Goal: Use online tool/utility: Utilize a website feature to perform a specific function

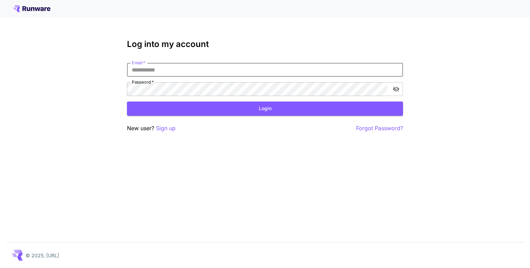
click at [219, 68] on input "Email   *" at bounding box center [265, 70] width 276 height 14
type input "**********"
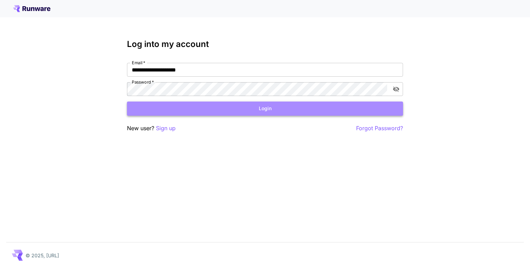
click at [180, 106] on button "Login" at bounding box center [265, 108] width 276 height 14
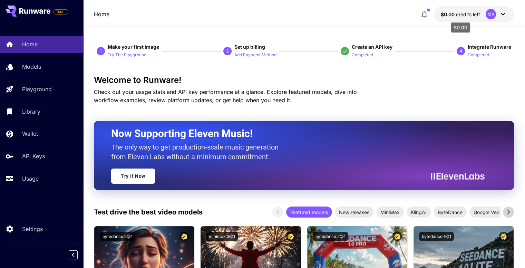
click at [467, 12] on span "credits left" at bounding box center [468, 14] width 24 height 6
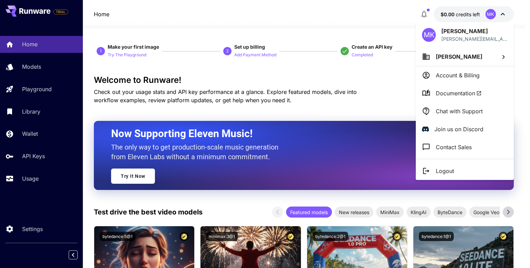
click at [461, 12] on div at bounding box center [265, 134] width 530 height 268
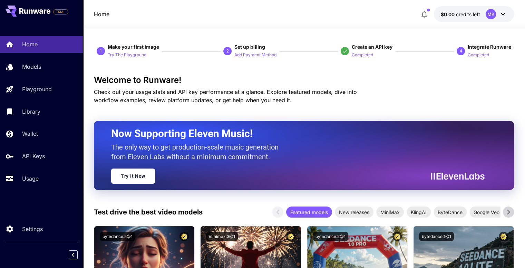
click at [468, 13] on span "credits left" at bounding box center [468, 14] width 24 height 6
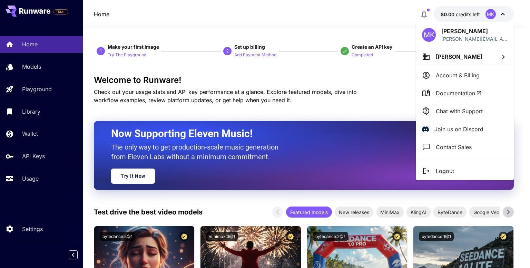
click at [465, 13] on div at bounding box center [265, 134] width 530 height 268
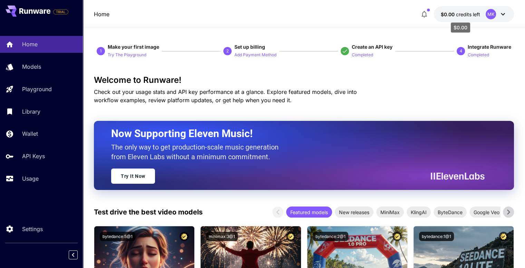
click at [473, 15] on span "credits left" at bounding box center [468, 14] width 24 height 6
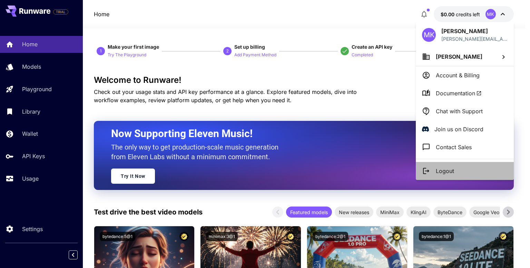
click at [459, 170] on li "Logout" at bounding box center [465, 171] width 98 height 18
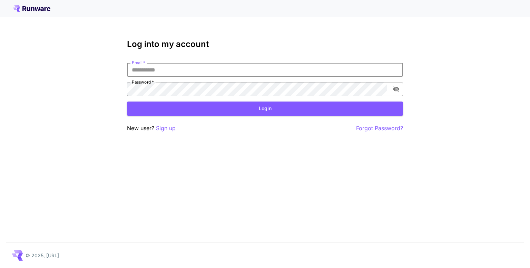
click at [247, 70] on input "Email   *" at bounding box center [265, 70] width 276 height 14
type input "**********"
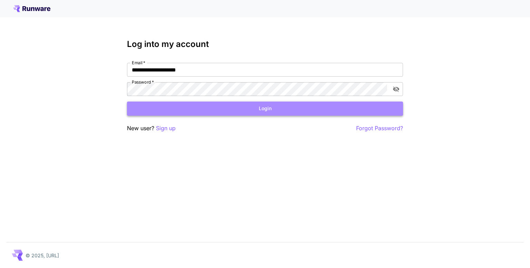
click at [249, 107] on button "Login" at bounding box center [265, 108] width 276 height 14
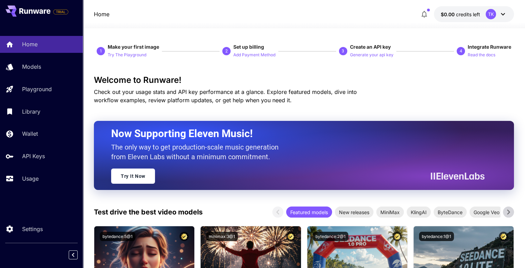
click at [476, 10] on button "$0.00 credits left TK" at bounding box center [474, 14] width 80 height 16
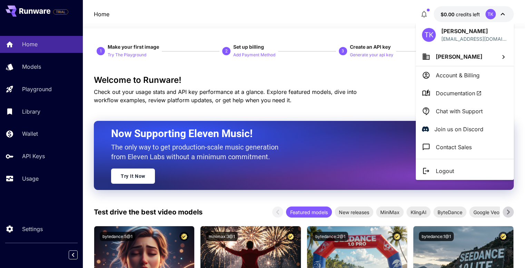
drag, startPoint x: 467, startPoint y: 172, endPoint x: 467, endPoint y: 165, distance: 6.2
click at [467, 170] on li "Logout" at bounding box center [465, 171] width 98 height 18
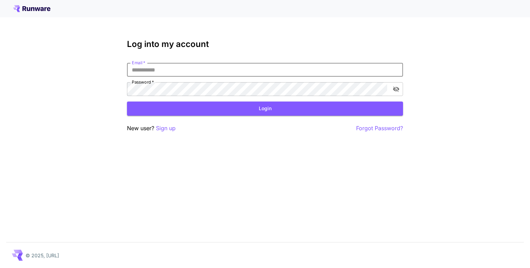
click at [336, 68] on input "Email   *" at bounding box center [265, 70] width 276 height 14
type input "**********"
click at [206, 110] on button "Login" at bounding box center [265, 108] width 276 height 14
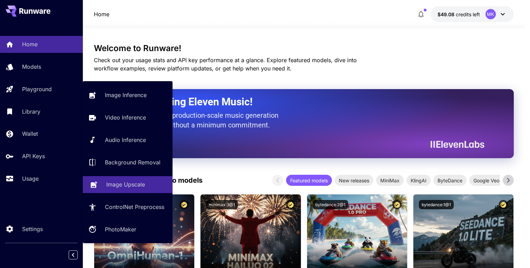
click at [139, 185] on p "Image Upscale" at bounding box center [125, 184] width 39 height 8
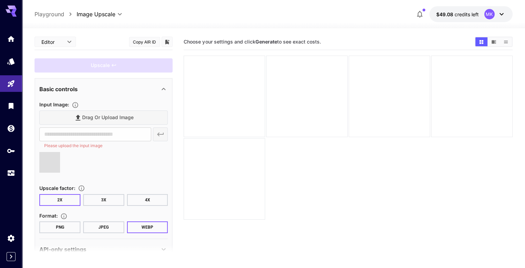
type input "**********"
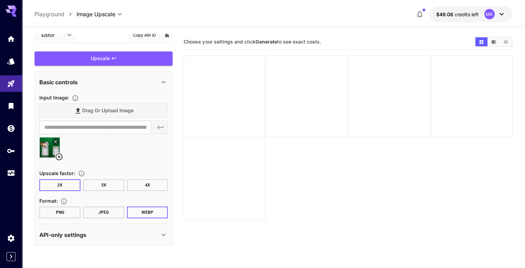
click at [61, 212] on button "PNG" at bounding box center [59, 212] width 41 height 12
click at [143, 184] on button "4X" at bounding box center [147, 185] width 41 height 12
click at [120, 80] on div "Basic controls" at bounding box center [99, 82] width 120 height 8
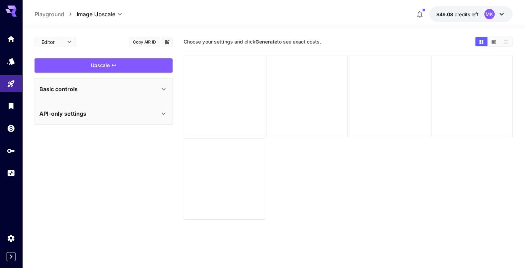
click at [116, 89] on div "Basic controls" at bounding box center [99, 89] width 120 height 8
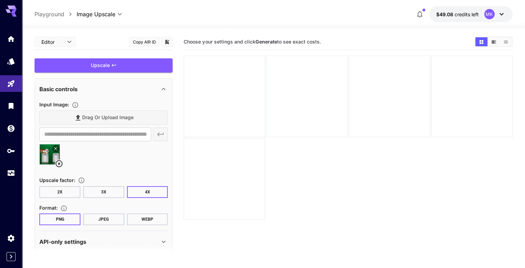
scroll to position [7, 0]
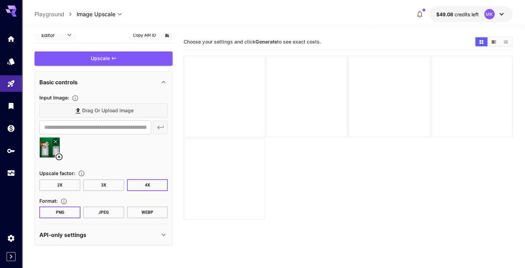
click at [155, 236] on div "API-only settings" at bounding box center [99, 235] width 120 height 8
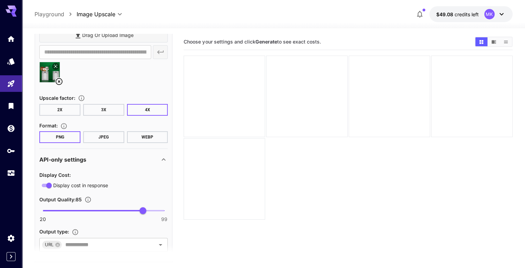
scroll to position [102, 0]
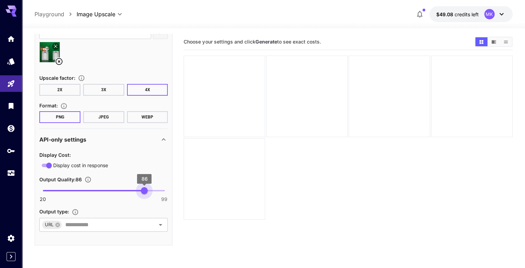
type input "**"
drag, startPoint x: 145, startPoint y: 189, endPoint x: 223, endPoint y: 177, distance: 78.6
click at [223, 177] on main "**********" at bounding box center [274, 170] width 478 height 273
click at [101, 220] on input "text" at bounding box center [103, 225] width 83 height 10
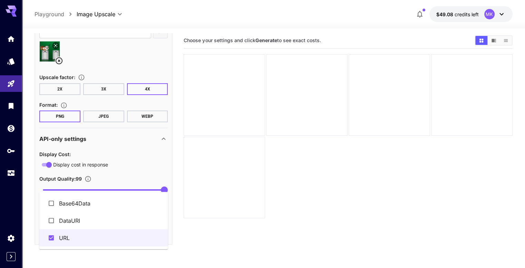
scroll to position [0, 0]
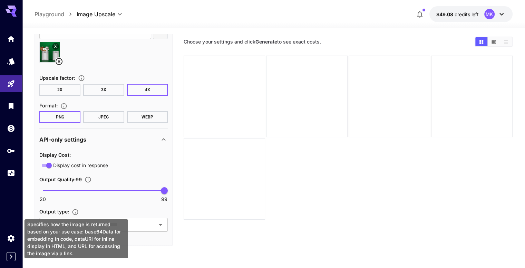
click at [75, 210] on icon "Specifies how the image is returned based on your use case: base64Data for embe…" at bounding box center [75, 211] width 7 height 7
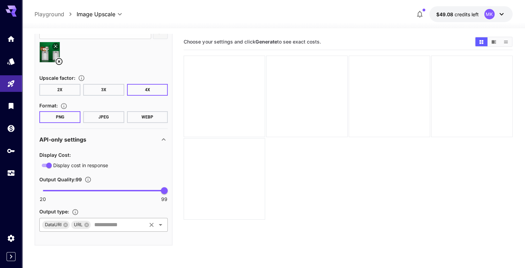
click at [121, 221] on input "text" at bounding box center [118, 225] width 54 height 10
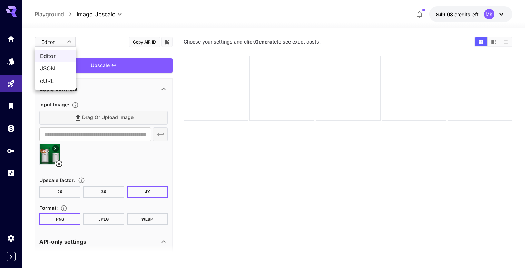
click at [68, 41] on body "**********" at bounding box center [265, 161] width 530 height 322
click at [68, 41] on div at bounding box center [265, 134] width 530 height 268
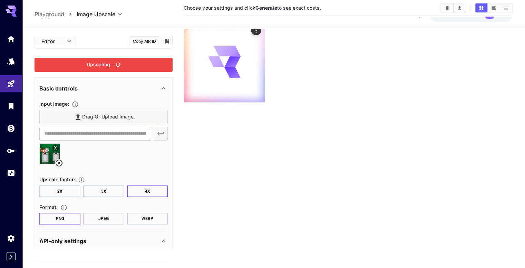
click at [122, 66] on div "Upscaling..." at bounding box center [104, 65] width 138 height 14
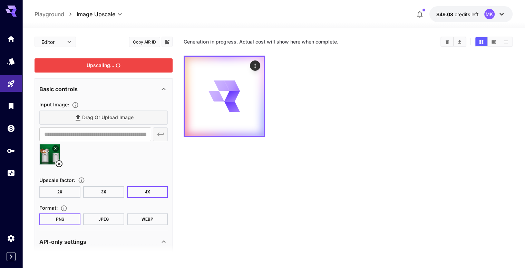
click at [10, 7] on icon at bounding box center [11, 9] width 11 height 7
click at [12, 107] on icon "Library" at bounding box center [12, 104] width 8 height 8
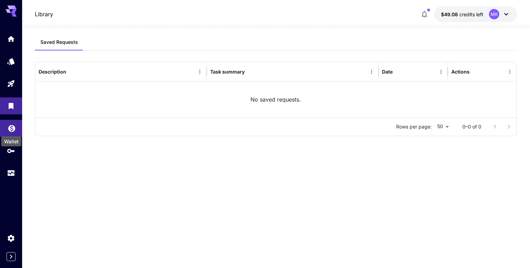
click at [12, 127] on icon "Wallet" at bounding box center [12, 126] width 8 height 8
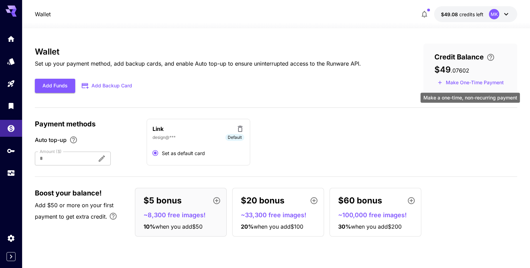
click at [470, 82] on button "Make One-Time Payment" at bounding box center [470, 82] width 72 height 11
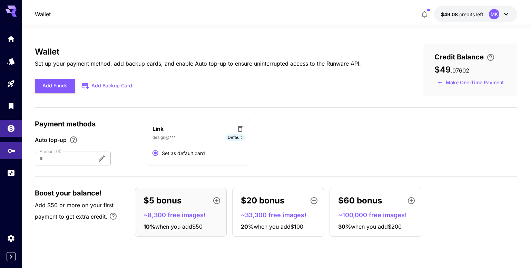
click at [12, 153] on icon "API Keys" at bounding box center [12, 148] width 8 height 8
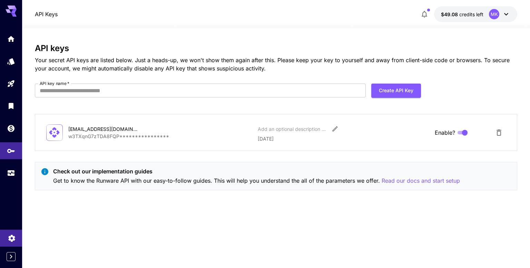
click at [13, 237] on icon "Settings" at bounding box center [11, 236] width 7 height 7
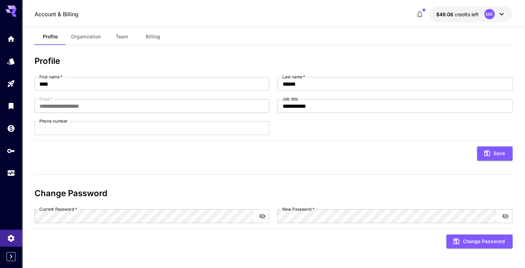
scroll to position [16, 0]
click at [94, 33] on span "Organization" at bounding box center [86, 36] width 30 height 6
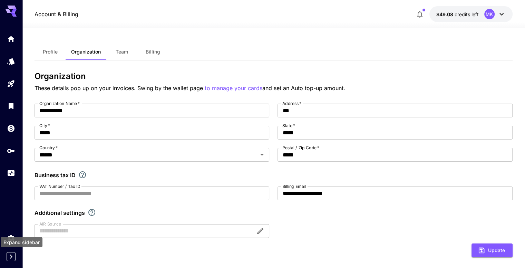
click at [12, 256] on icon "Expand sidebar" at bounding box center [11, 256] width 2 height 4
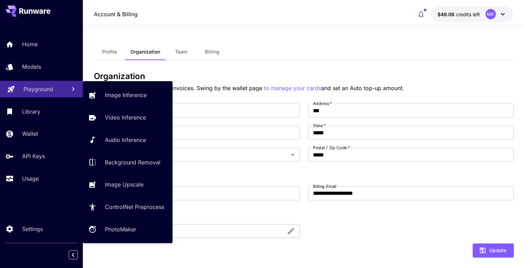
click at [55, 90] on div "Playground" at bounding box center [41, 89] width 37 height 8
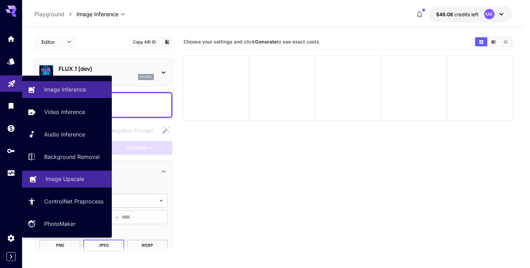
click at [76, 176] on p "Image Upscale" at bounding box center [65, 179] width 39 height 8
type input "**********"
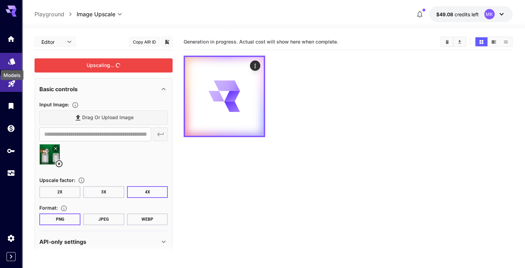
click at [14, 62] on icon "Models" at bounding box center [11, 59] width 7 height 7
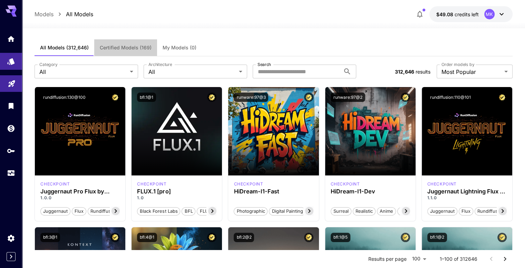
click at [117, 47] on span "Certified Models (169)" at bounding box center [126, 48] width 52 height 6
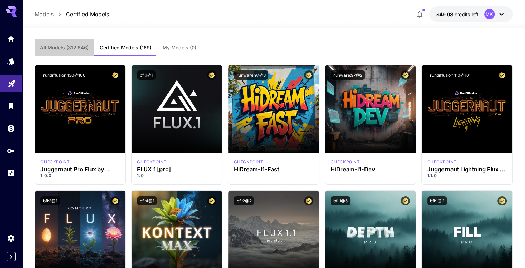
click at [76, 50] on span "All Models (312,646)" at bounding box center [64, 48] width 49 height 6
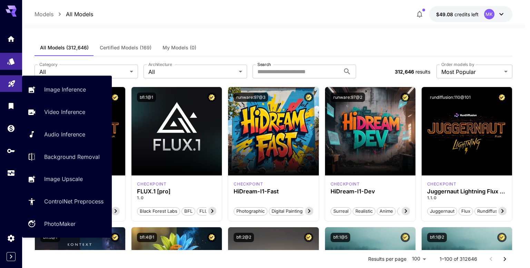
click at [10, 87] on link at bounding box center [11, 83] width 22 height 17
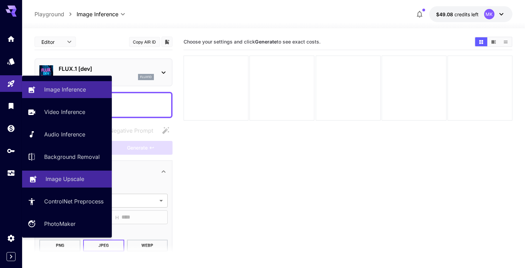
click at [83, 179] on p "Image Upscale" at bounding box center [65, 179] width 39 height 8
type input "**********"
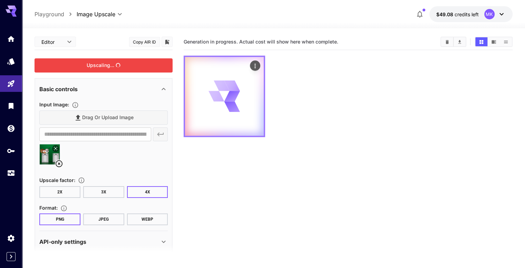
click at [224, 80] on icon at bounding box center [232, 85] width 16 height 10
click at [252, 64] on icon "Actions" at bounding box center [255, 65] width 7 height 7
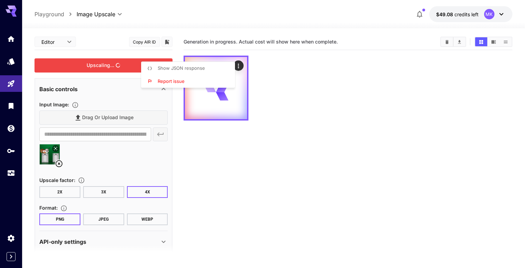
click at [322, 86] on div at bounding box center [265, 134] width 530 height 268
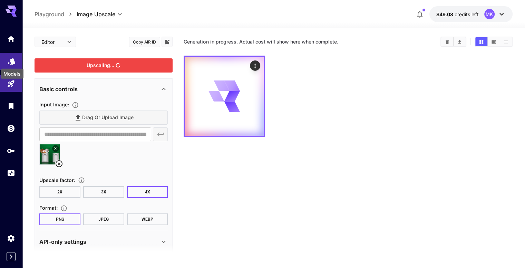
click at [14, 60] on icon "Models" at bounding box center [11, 59] width 7 height 7
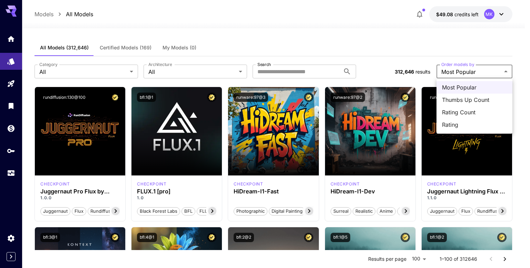
click at [467, 89] on span "Most Popular" at bounding box center [474, 87] width 65 height 8
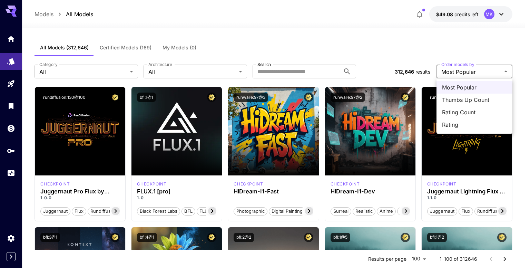
click at [461, 114] on span "Rating Count" at bounding box center [474, 112] width 65 height 8
type input "**********"
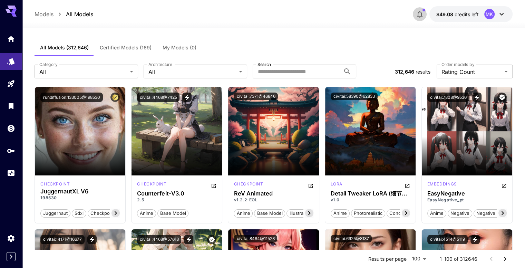
click at [417, 14] on icon "button" at bounding box center [419, 14] width 8 height 8
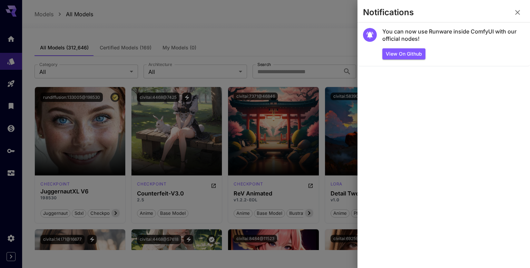
click at [519, 12] on icon "button" at bounding box center [518, 12] width 8 height 8
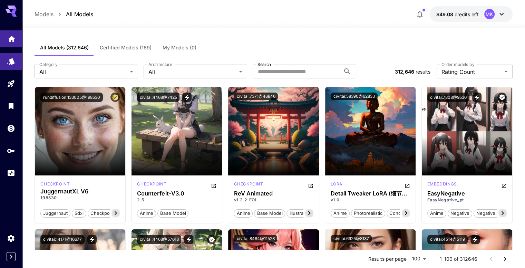
click at [12, 40] on icon "Home" at bounding box center [12, 37] width 8 height 8
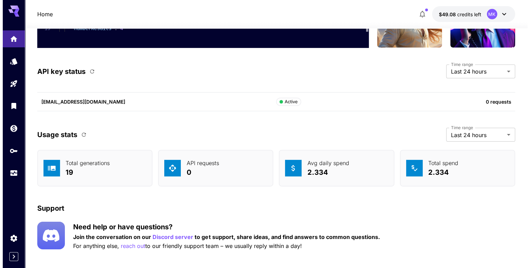
scroll to position [2185, 0]
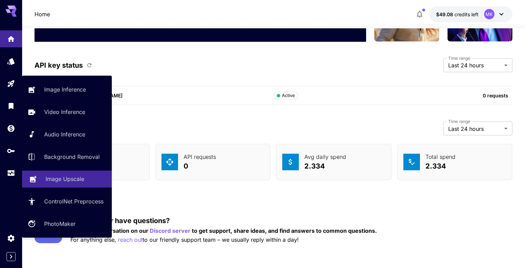
click at [80, 175] on link "Image Upscale" at bounding box center [67, 178] width 90 height 17
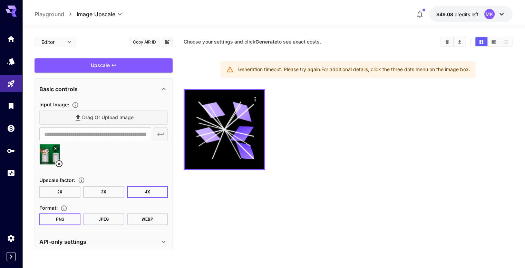
click at [326, 119] on div at bounding box center [348, 129] width 329 height 81
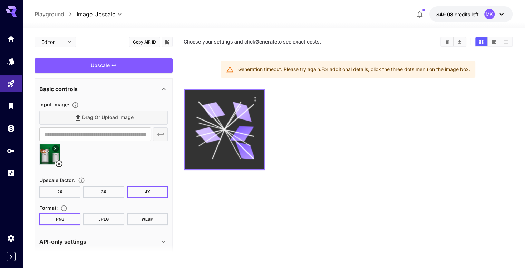
click at [213, 125] on icon at bounding box center [224, 129] width 59 height 59
click at [252, 99] on icon "Actions" at bounding box center [255, 99] width 7 height 7
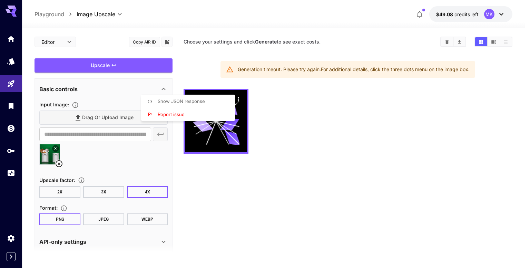
click at [291, 124] on div at bounding box center [265, 134] width 530 height 268
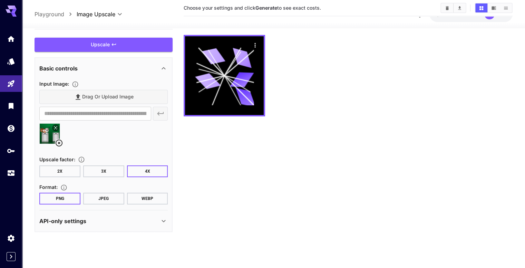
scroll to position [55, 0]
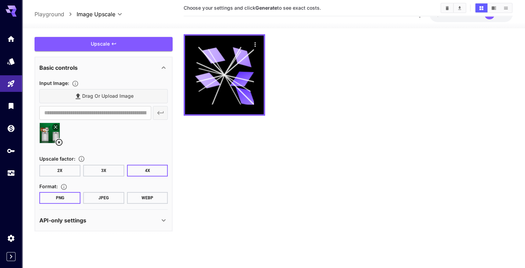
drag, startPoint x: 59, startPoint y: 167, endPoint x: 63, endPoint y: 164, distance: 4.8
click at [59, 166] on button "2X" at bounding box center [59, 171] width 41 height 12
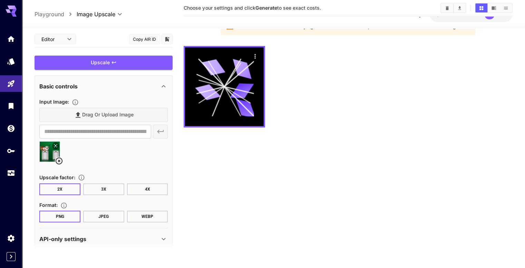
scroll to position [0, 0]
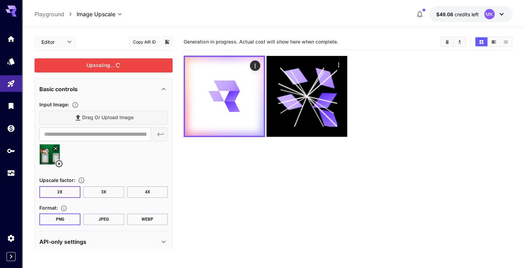
click at [136, 63] on div "Upscaling..." at bounding box center [104, 65] width 138 height 14
click at [121, 240] on div "API-only settings" at bounding box center [99, 241] width 120 height 8
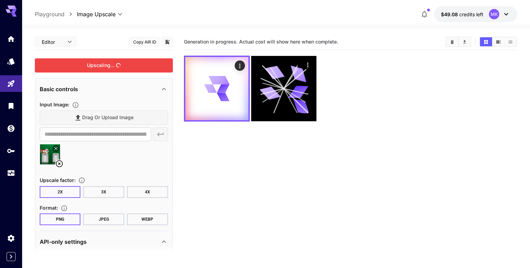
click at [71, 42] on body "**********" at bounding box center [265, 161] width 530 height 322
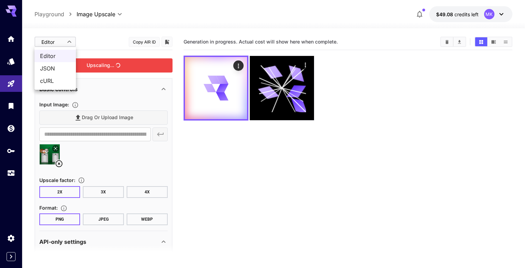
click at [71, 42] on div at bounding box center [265, 134] width 530 height 268
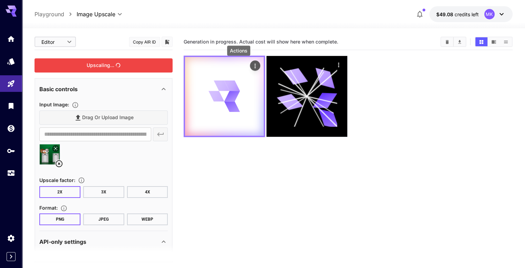
click at [252, 63] on icon "Actions" at bounding box center [255, 65] width 7 height 7
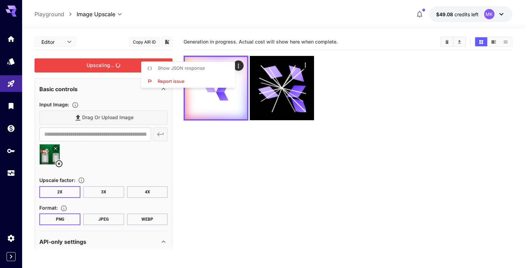
click at [228, 104] on div at bounding box center [265, 134] width 530 height 268
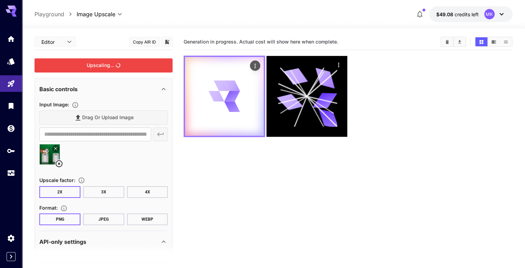
drag, startPoint x: 221, startPoint y: 97, endPoint x: 217, endPoint y: 75, distance: 22.0
click at [224, 80] on icon at bounding box center [232, 85] width 16 height 10
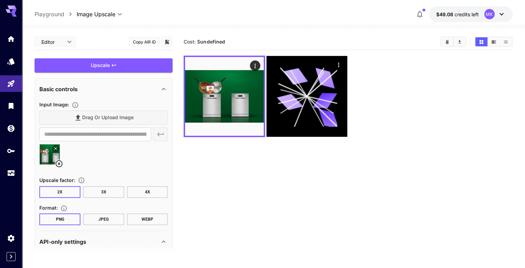
click at [147, 43] on button "Copy AIR ID" at bounding box center [144, 42] width 31 height 10
click at [450, 41] on icon "Clear All" at bounding box center [446, 41] width 5 height 5
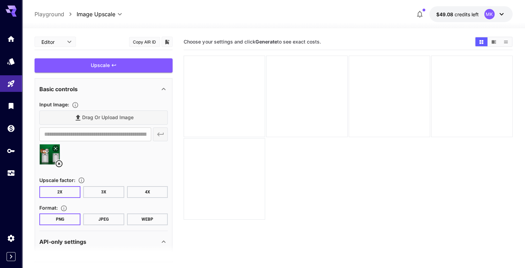
click at [60, 163] on icon at bounding box center [59, 163] width 8 height 8
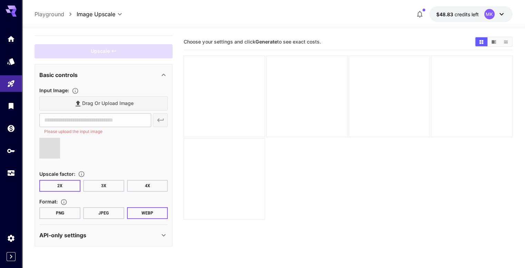
scroll to position [15, 0]
click at [53, 184] on button "2X" at bounding box center [59, 185] width 41 height 12
type input "**********"
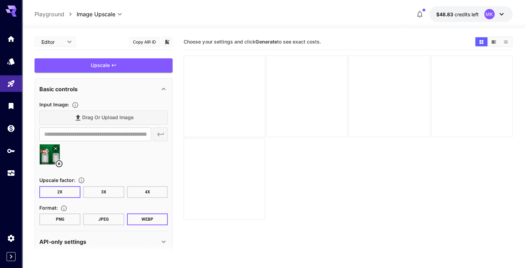
click at [67, 218] on button "PNG" at bounding box center [59, 219] width 41 height 12
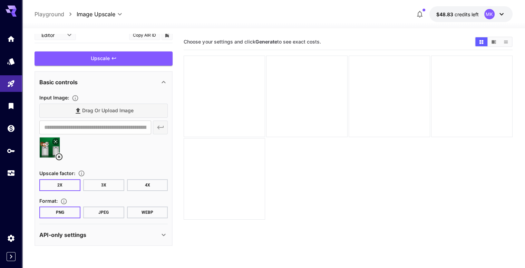
click at [140, 234] on div "API-only settings" at bounding box center [99, 235] width 120 height 8
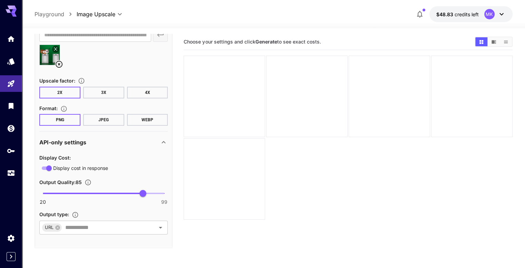
scroll to position [102, 0]
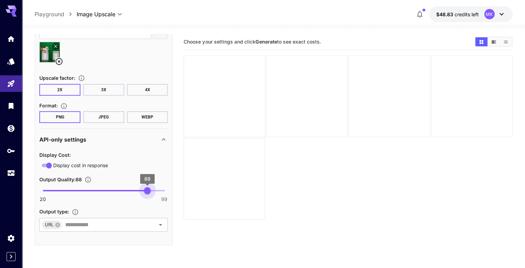
type input "**"
drag, startPoint x: 147, startPoint y: 191, endPoint x: 208, endPoint y: 187, distance: 61.2
click at [208, 187] on main "**********" at bounding box center [274, 170] width 478 height 273
click at [103, 137] on div "API-only settings" at bounding box center [99, 139] width 120 height 8
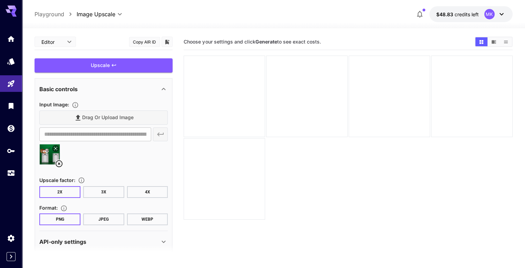
scroll to position [0, 0]
click at [135, 64] on div "Upscale" at bounding box center [104, 65] width 138 height 14
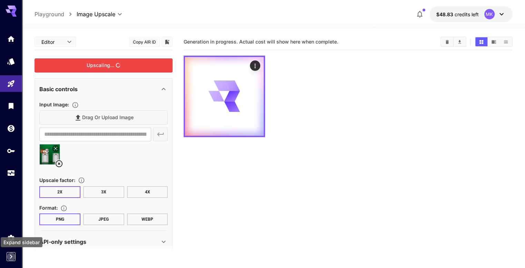
click at [14, 257] on icon "Expand sidebar" at bounding box center [11, 256] width 8 height 8
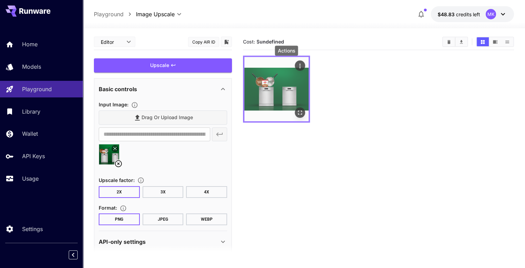
click at [296, 64] on icon "Actions" at bounding box center [299, 65] width 7 height 7
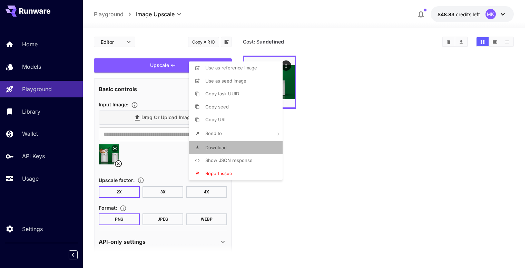
click at [234, 151] on li "Download" at bounding box center [238, 147] width 98 height 13
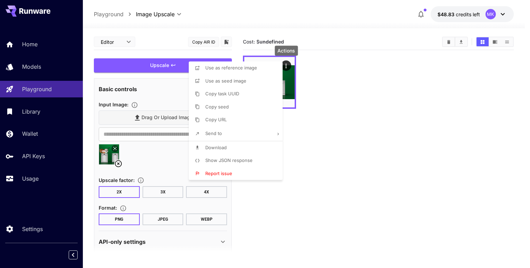
click at [356, 134] on div at bounding box center [265, 134] width 530 height 268
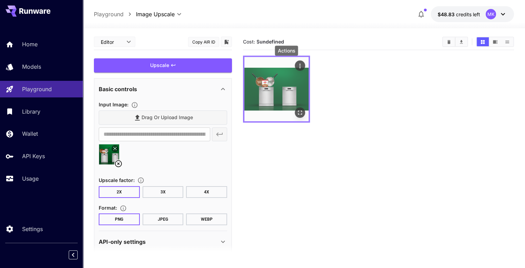
click at [296, 63] on icon "Actions" at bounding box center [299, 65] width 7 height 7
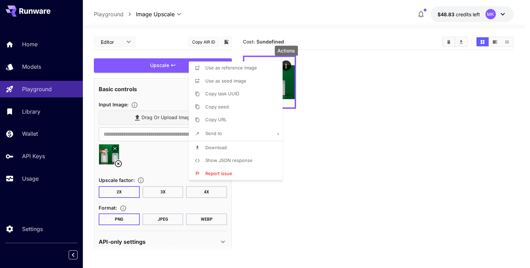
click at [403, 83] on div at bounding box center [265, 134] width 530 height 268
